Goal: Complete application form

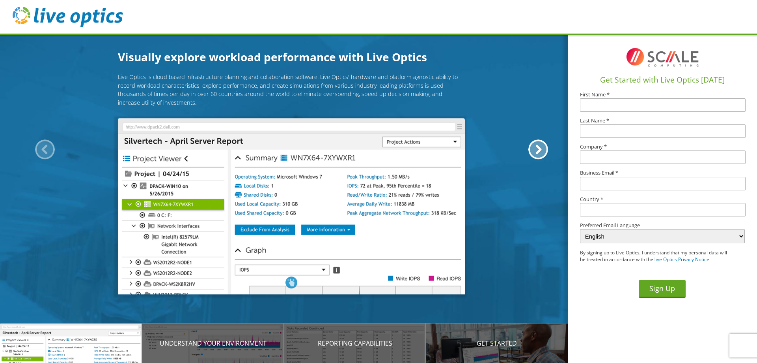
click at [619, 103] on input "text" at bounding box center [663, 104] width 166 height 13
type input "Robert"
click at [615, 128] on input "text" at bounding box center [663, 130] width 166 height 13
type input "Walker"
click at [612, 154] on input "text" at bounding box center [663, 156] width 166 height 13
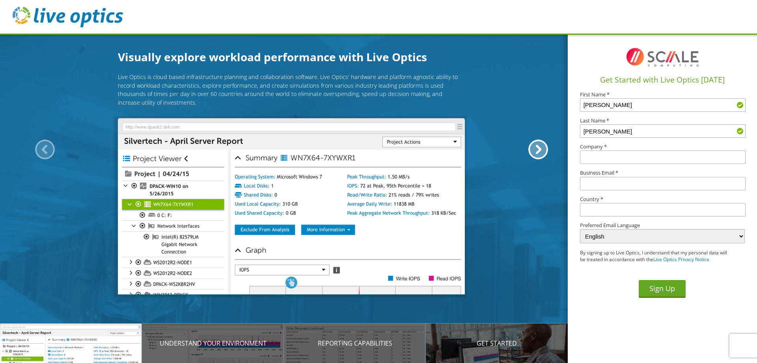
type input "TekRx"
click at [609, 183] on input "text" at bounding box center [663, 183] width 166 height 13
type input "[EMAIL_ADDRESS][DOMAIN_NAME]"
click at [602, 208] on input "text" at bounding box center [663, 209] width 166 height 13
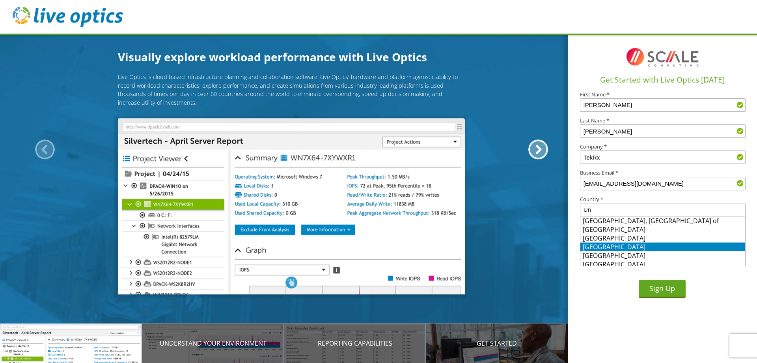
click at [605, 243] on li "United States" at bounding box center [663, 246] width 165 height 9
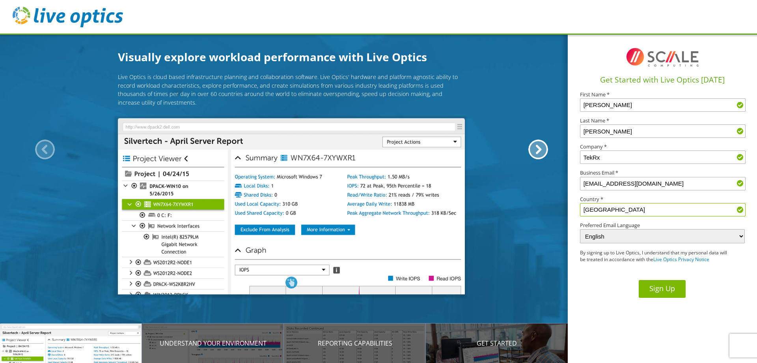
type input "United States"
click at [671, 286] on button "Sign Up" at bounding box center [662, 289] width 47 height 18
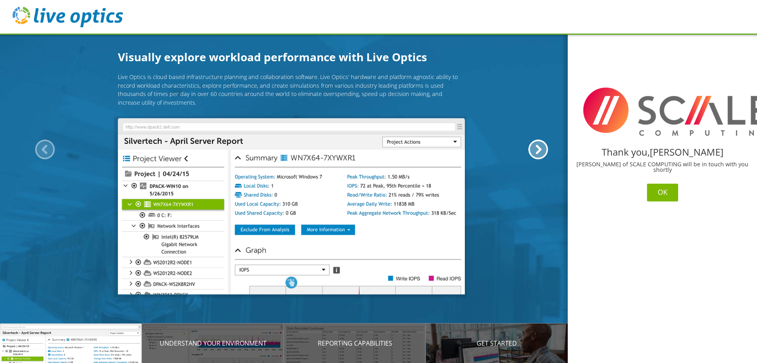
click at [660, 185] on button "OK" at bounding box center [662, 192] width 31 height 18
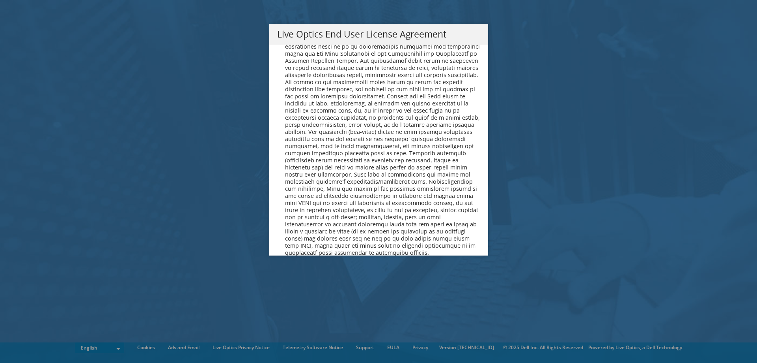
scroll to position [2983, 0]
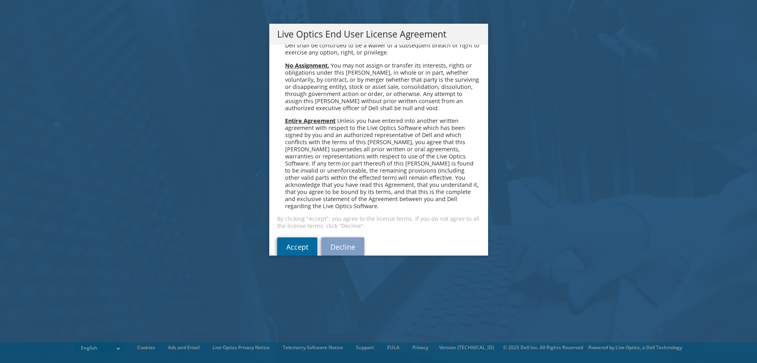
click at [293, 237] on link "Accept" at bounding box center [297, 246] width 40 height 19
